Goal: Information Seeking & Learning: Learn about a topic

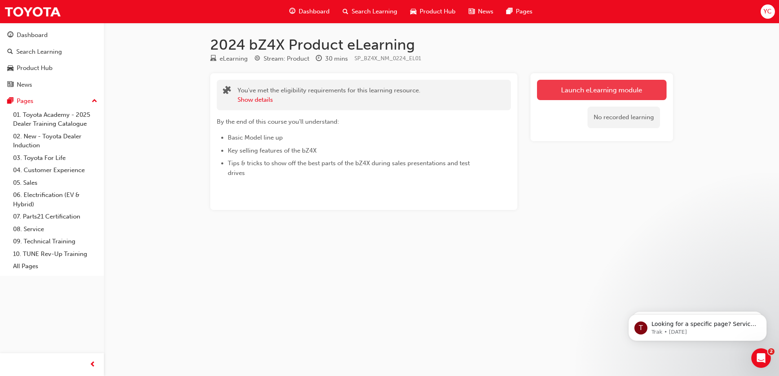
click at [581, 89] on link "Launch eLearning module" at bounding box center [602, 90] width 130 height 20
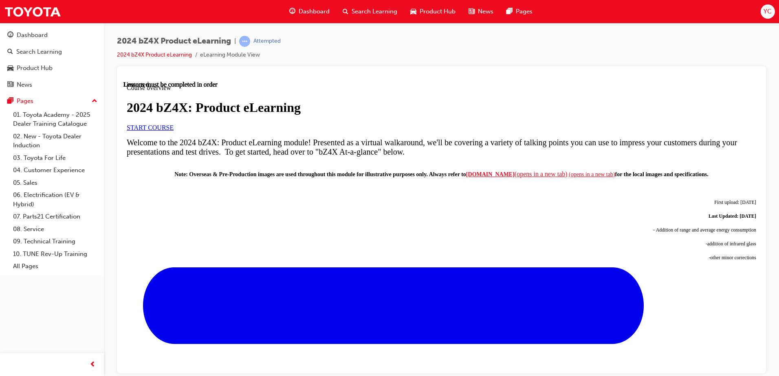
scroll to position [112, 0]
click at [174, 131] on span "START COURSE" at bounding box center [150, 127] width 47 height 7
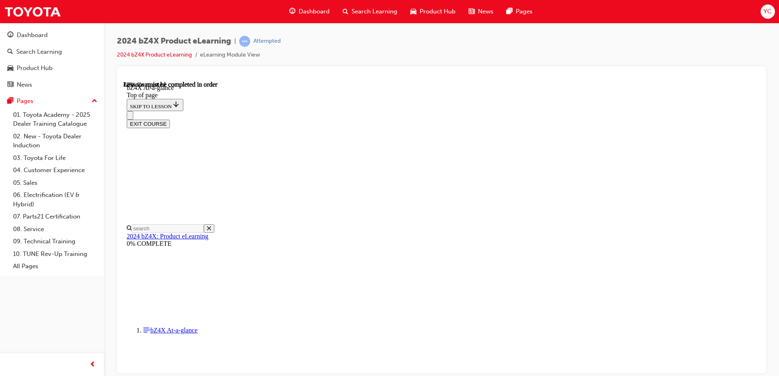
scroll to position [1201, 0]
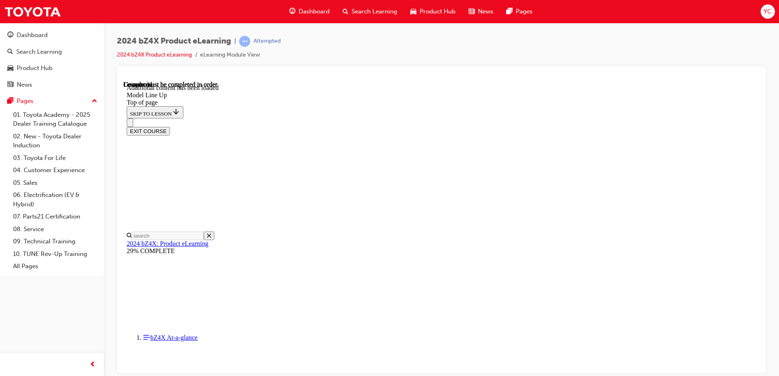
scroll to position [1649, 0]
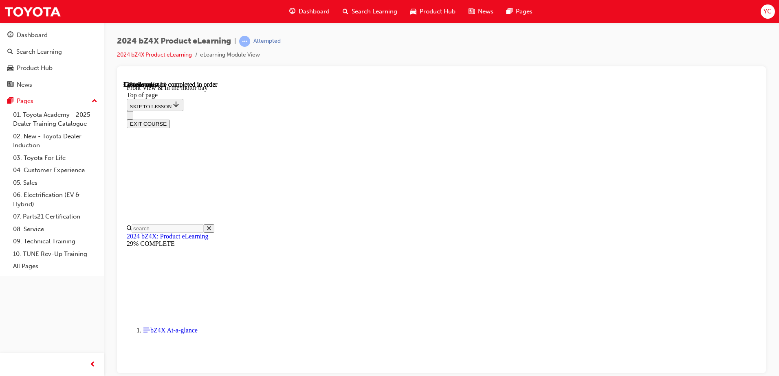
scroll to position [209, 0]
